Goal: Information Seeking & Learning: Check status

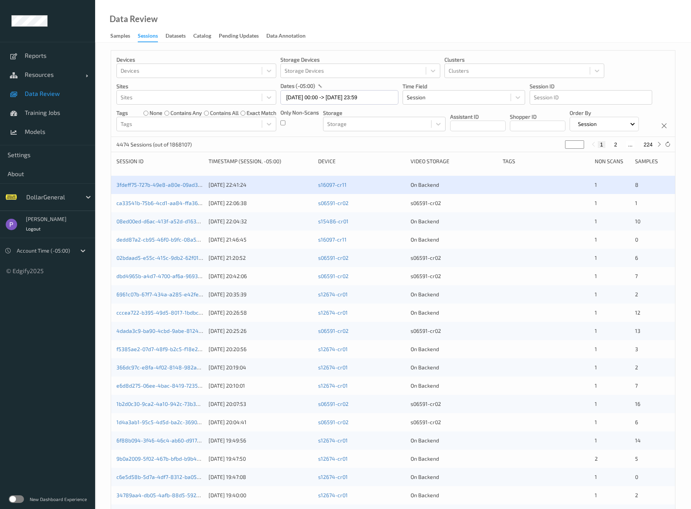
click at [45, 98] on link "Data Review" at bounding box center [47, 93] width 95 height 19
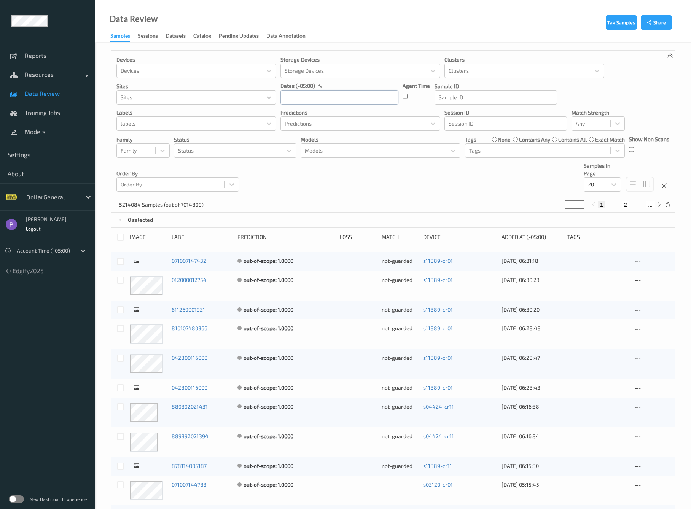
click at [309, 101] on input "text" at bounding box center [340, 97] width 118 height 14
click at [287, 122] on button "button" at bounding box center [288, 120] width 8 height 8
click at [311, 187] on span "19" at bounding box center [316, 187] width 11 height 11
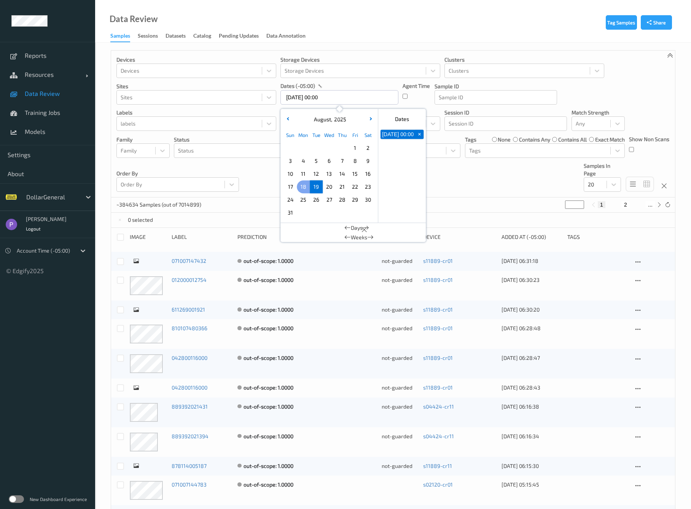
click at [305, 187] on span "18" at bounding box center [303, 187] width 11 height 11
click at [372, 187] on span "23" at bounding box center [368, 187] width 11 height 11
click at [255, 170] on div "Devices Devices Storage Devices Storage Devices Clusters Clusters Sites Sites d…" at bounding box center [393, 124] width 564 height 147
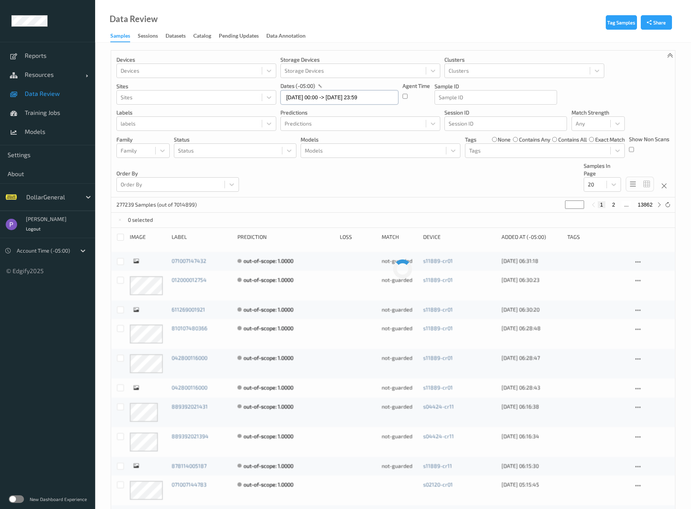
click at [350, 99] on input "[DATE] 00:00 -> [DATE] 23:59" at bounding box center [340, 97] width 118 height 14
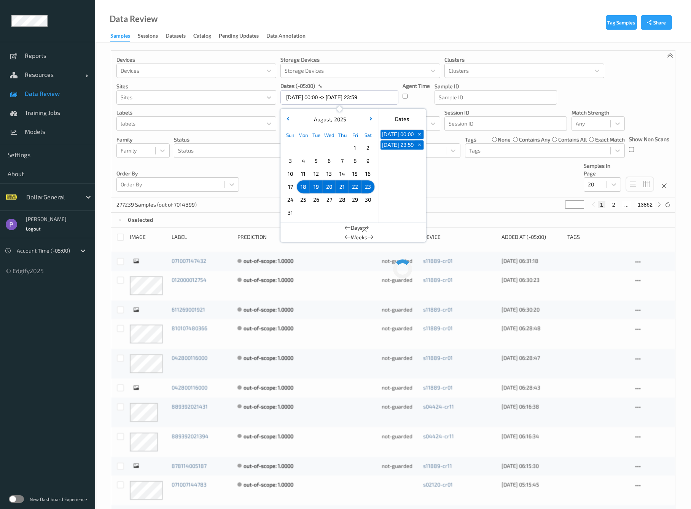
click at [306, 184] on span "18" at bounding box center [303, 187] width 11 height 11
type input "[DATE] 00:00 -> [DATE] 23:59"
click at [266, 192] on div "Devices Devices Storage Devices Storage Devices Clusters Clusters Sites Sites d…" at bounding box center [393, 124] width 564 height 147
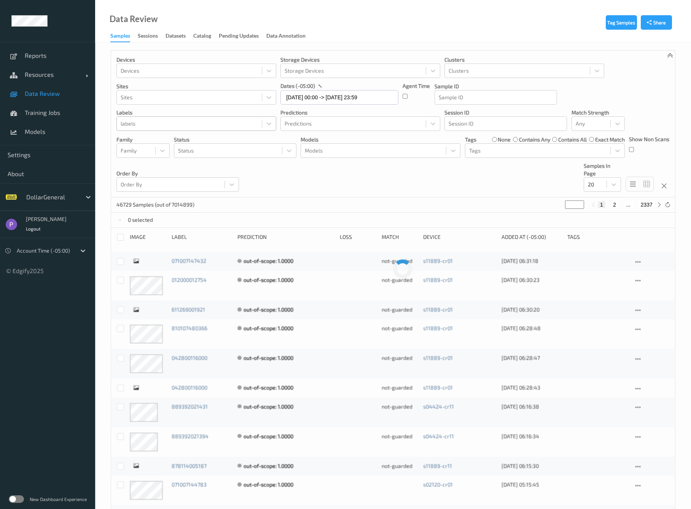
click at [176, 126] on div at bounding box center [189, 123] width 137 height 9
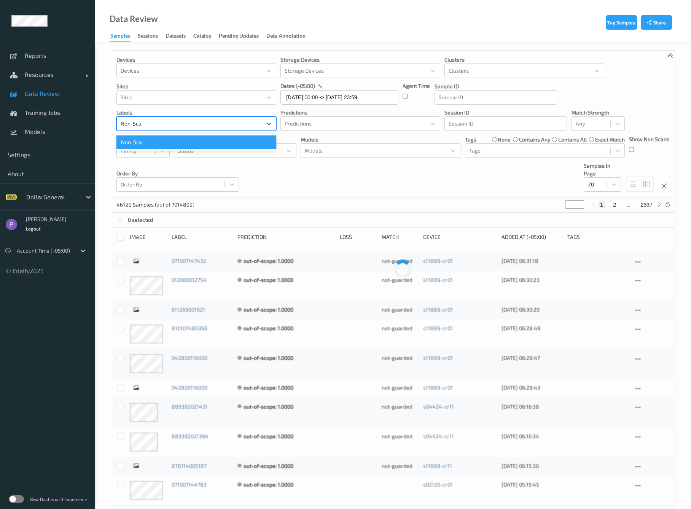
type input "Non-Scan"
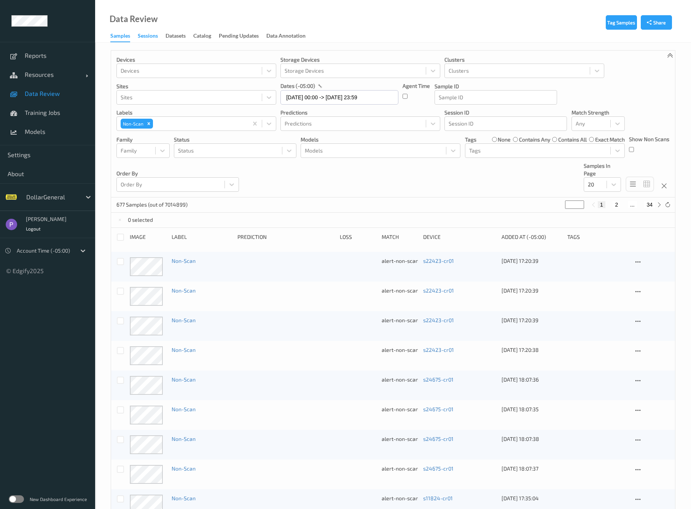
click at [155, 40] on div "Sessions" at bounding box center [148, 37] width 20 height 10
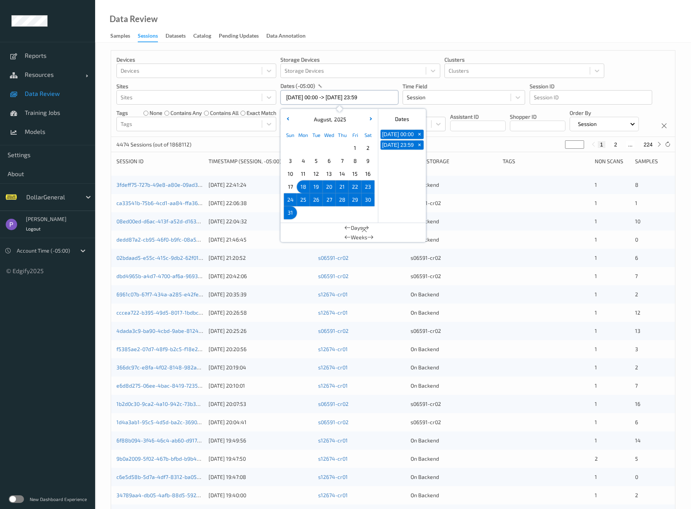
click at [297, 94] on input "[DATE] 00:00 -> [DATE] 23:59" at bounding box center [340, 97] width 118 height 14
click at [228, 137] on div "Devices Devices Storage Devices Storage Devices Clusters Clusters Sites Sites d…" at bounding box center [393, 94] width 564 height 86
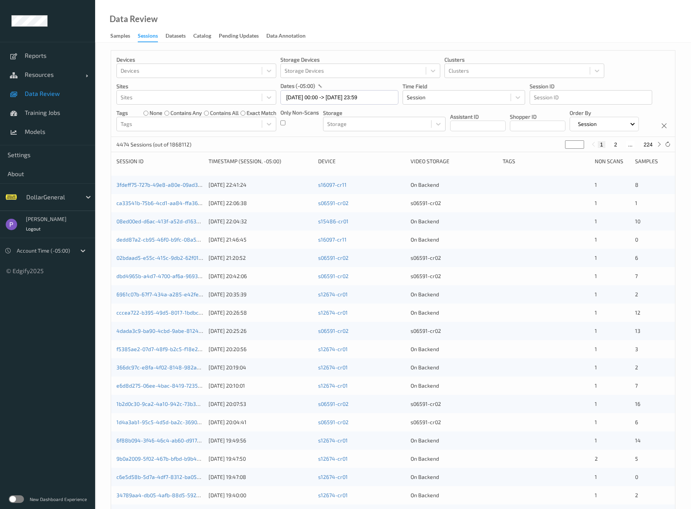
click at [174, 194] on div "3fdeff75-727b-49e8-a80e-09ad3d43c293 [DATE] 22:41:24 s16097-cr11 On Backend 1 8" at bounding box center [393, 185] width 564 height 18
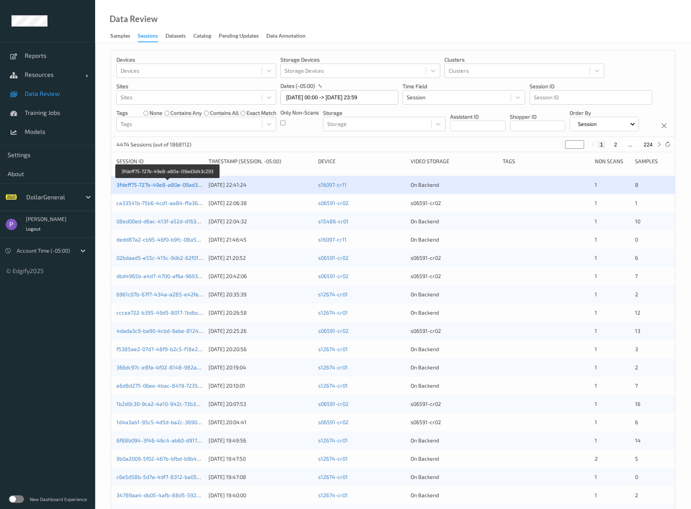
click at [174, 188] on link "3fdeff75-727b-49e8-a80e-09ad3d43c293" at bounding box center [167, 185] width 103 height 6
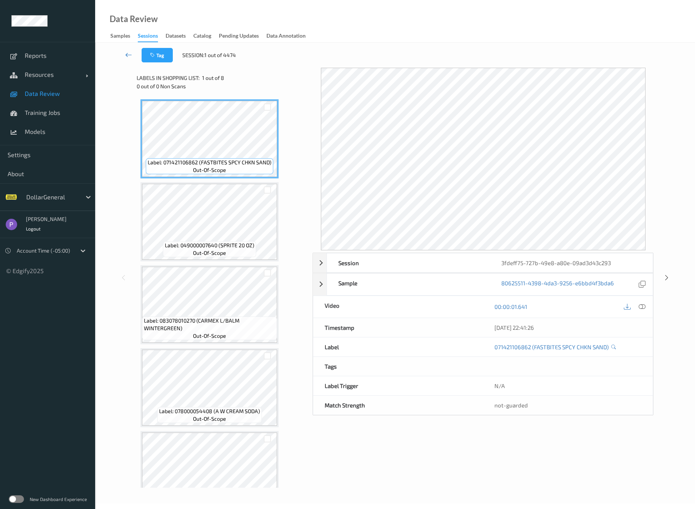
click at [130, 57] on icon at bounding box center [128, 55] width 7 height 8
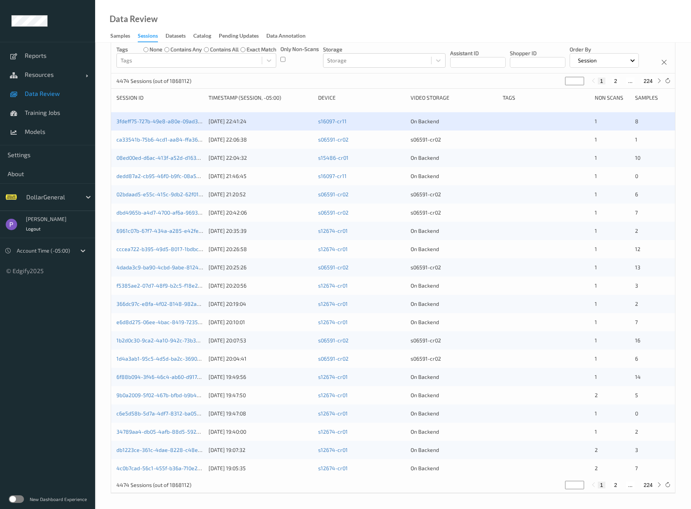
scroll to position [78, 0]
click at [164, 251] on link "cccea722-b395-49d5-8017-1bdbcfa0aec0" at bounding box center [167, 249] width 102 height 6
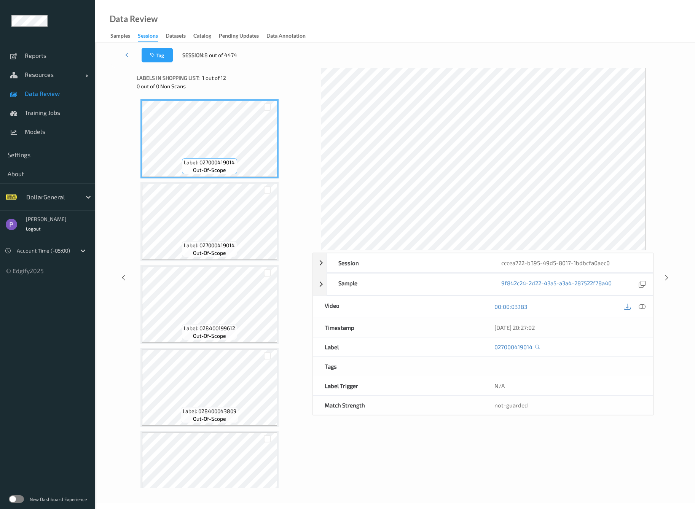
click at [129, 56] on icon at bounding box center [128, 55] width 7 height 8
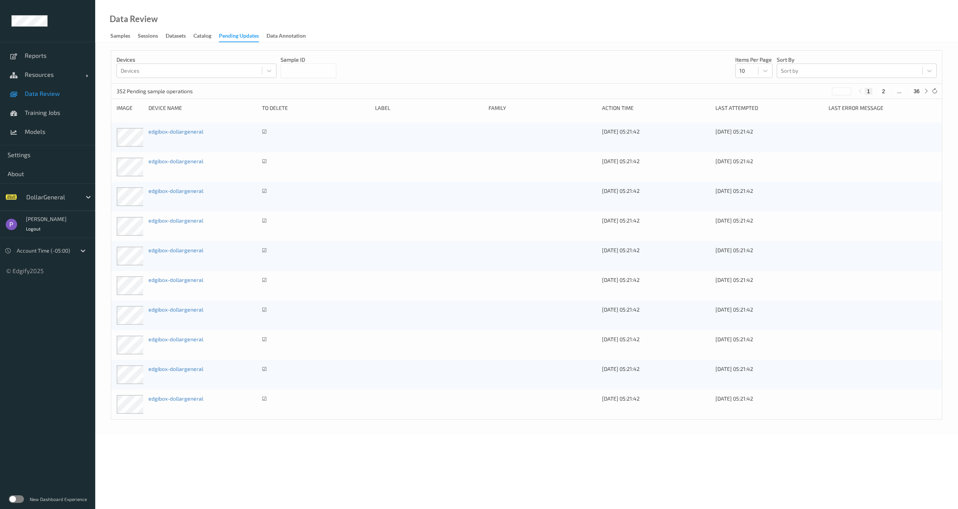
click at [52, 101] on link "Data Review" at bounding box center [47, 93] width 95 height 19
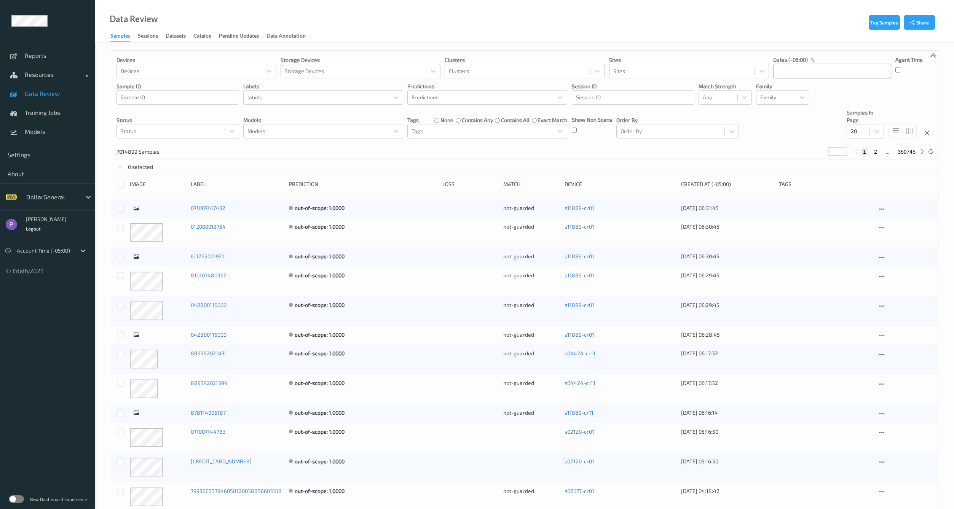
click at [801, 69] on input "text" at bounding box center [832, 71] width 118 height 14
click at [781, 93] on icon "button" at bounding box center [780, 92] width 3 height 3
drag, startPoint x: 820, startPoint y: 150, endPoint x: 828, endPoint y: 147, distance: 8.1
click at [820, 150] on span "13" at bounding box center [821, 147] width 11 height 11
click at [837, 149] on span "14" at bounding box center [834, 147] width 11 height 11
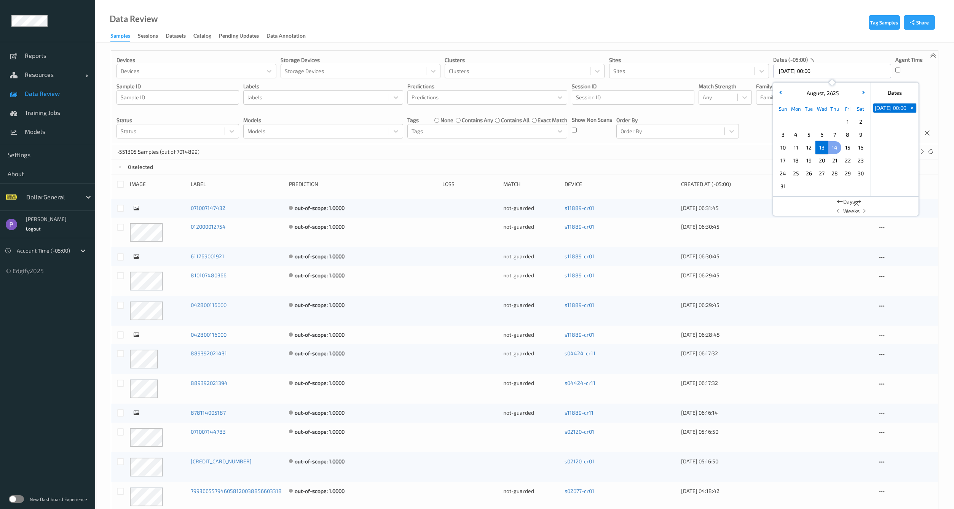
type input "13/08/2025 00:00 -> 14/08/2025 23:59"
click at [706, 148] on div "~551305 Samples (out of 7014899) * 1 2 ..." at bounding box center [524, 151] width 827 height 15
click at [818, 77] on input "13/08/2025 00:00 -> 14/08/2025 23:59" at bounding box center [832, 71] width 118 height 14
drag, startPoint x: 734, startPoint y: 140, endPoint x: 692, endPoint y: 135, distance: 42.6
click at [734, 140] on div "Devices Devices Storage Devices Storage Devices Clusters Clusters Sites Sites d…" at bounding box center [524, 98] width 827 height 94
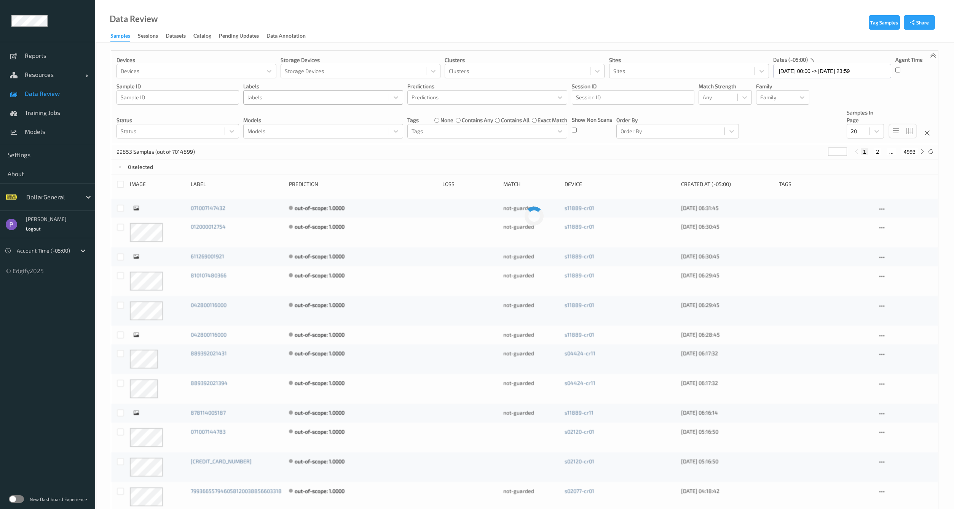
click at [287, 99] on div at bounding box center [315, 97] width 137 height 9
type input "Non-Scan"
click at [269, 110] on div "Non-Scan" at bounding box center [323, 116] width 160 height 14
click at [269, 110] on div "Models Models" at bounding box center [323, 124] width 160 height 30
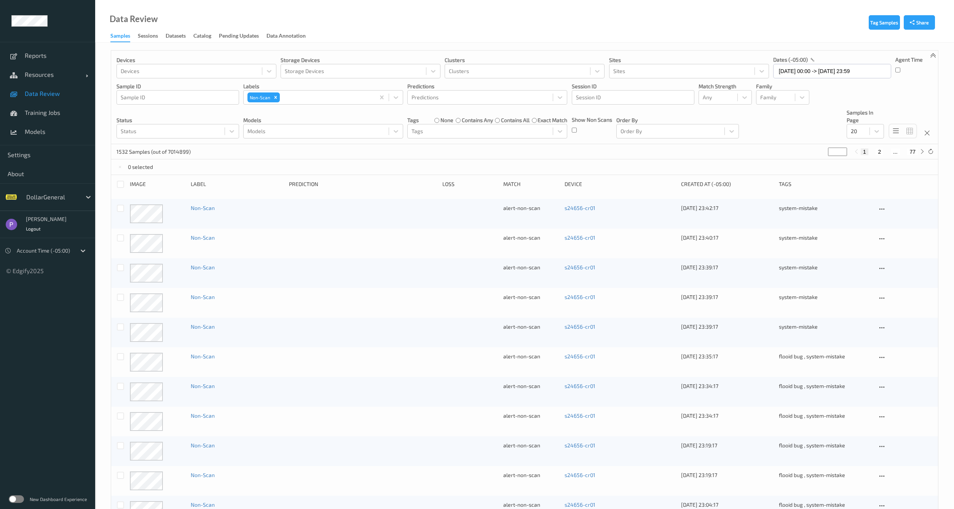
click at [878, 150] on button "2" at bounding box center [879, 151] width 8 height 7
type input "*"
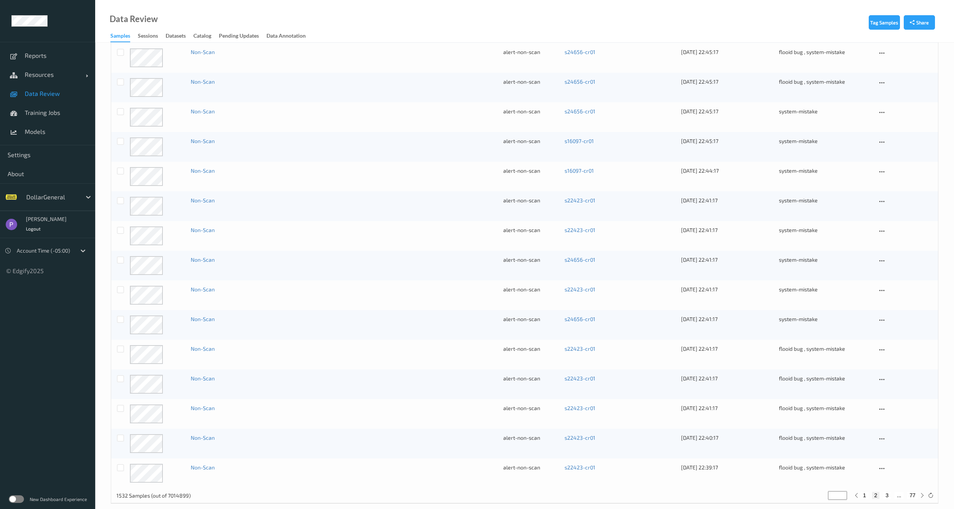
scroll to position [314, 0]
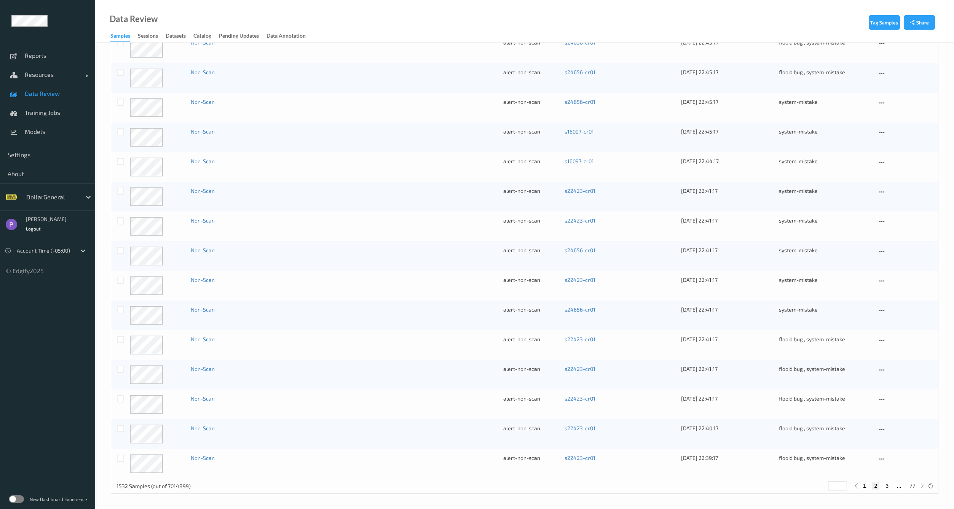
click at [887, 484] on button "3" at bounding box center [887, 486] width 8 height 7
type input "*"
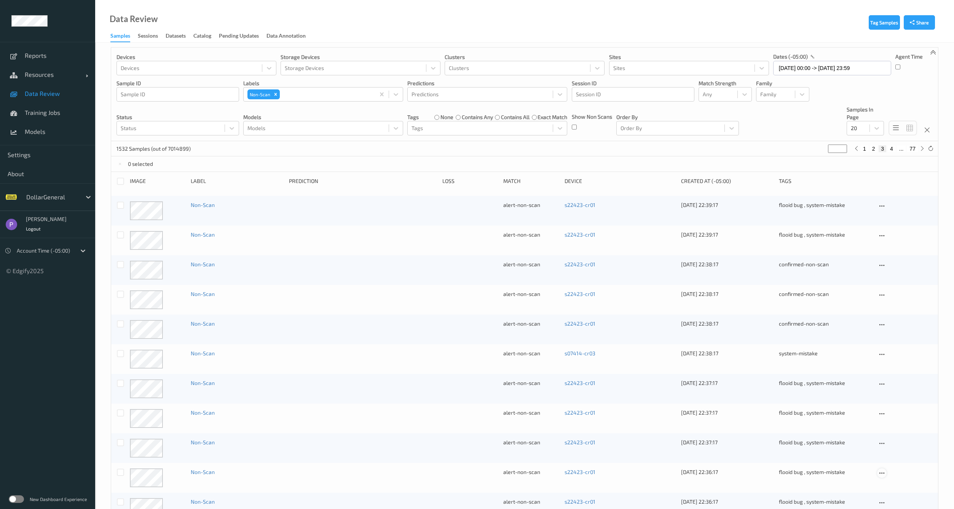
scroll to position [0, 0]
